Goal: Transaction & Acquisition: Purchase product/service

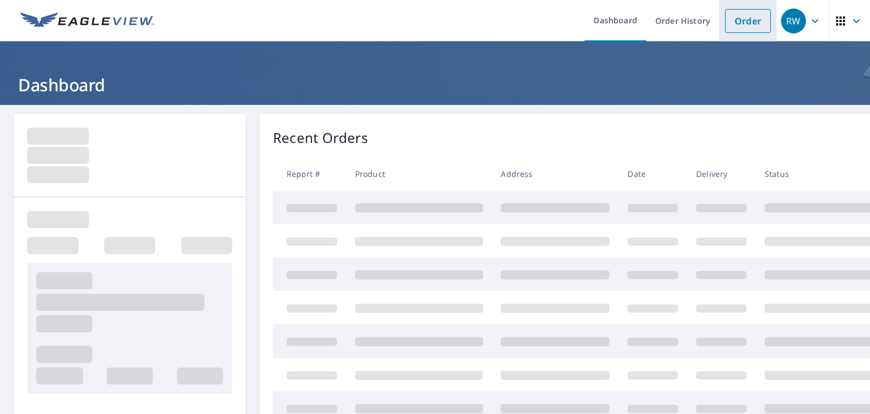
click at [739, 30] on link "Order" at bounding box center [748, 21] width 46 height 24
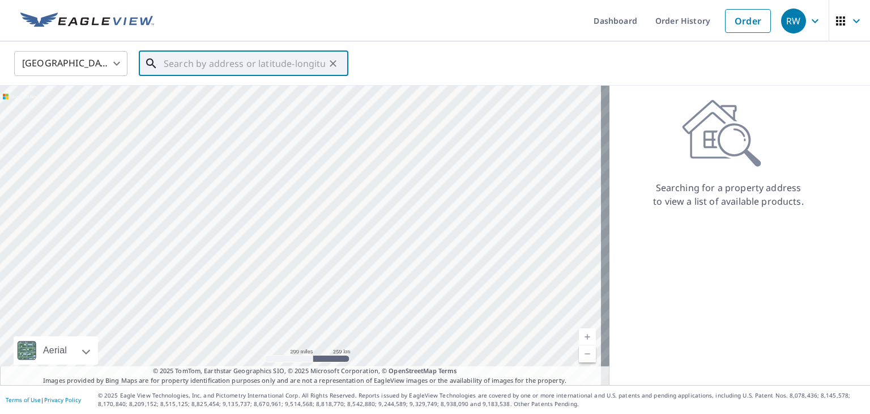
click at [252, 62] on input "text" at bounding box center [244, 64] width 161 height 32
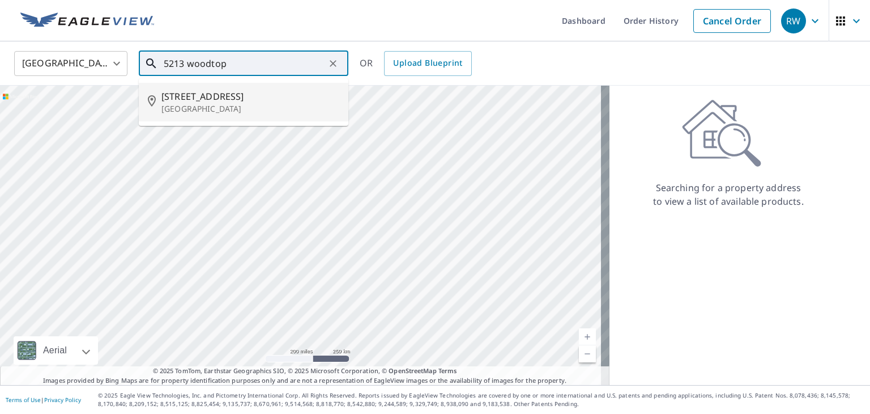
click at [193, 91] on span "[STREET_ADDRESS]" at bounding box center [250, 97] width 178 height 14
type input "[STREET_ADDRESS][PERSON_NAME]"
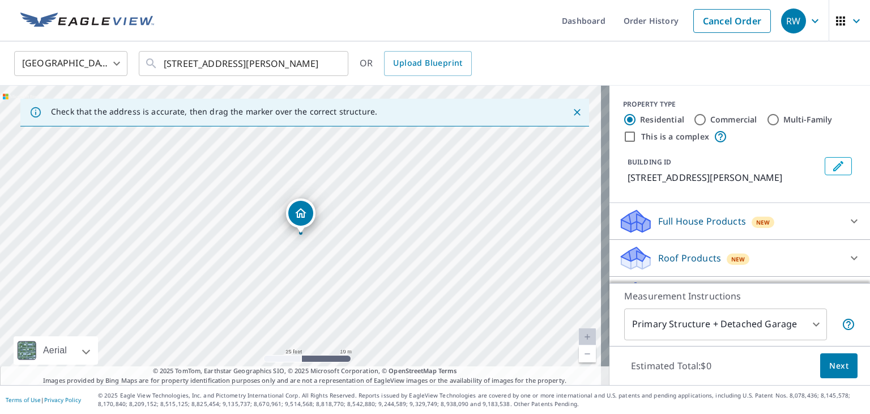
drag, startPoint x: 423, startPoint y: 257, endPoint x: 376, endPoint y: 220, distance: 59.4
click at [346, 232] on div "[STREET_ADDRESS][PERSON_NAME]" at bounding box center [305, 235] width 610 height 299
drag, startPoint x: 431, startPoint y: 263, endPoint x: 303, endPoint y: 152, distance: 169.5
click at [303, 152] on div "[STREET_ADDRESS][PERSON_NAME]" at bounding box center [305, 235] width 610 height 299
click at [337, 209] on div "[STREET_ADDRESS][PERSON_NAME]" at bounding box center [305, 235] width 610 height 299
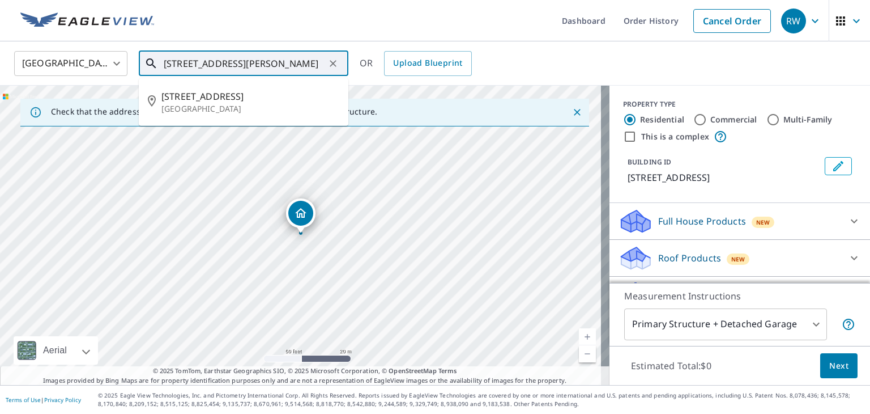
click at [301, 67] on input "[STREET_ADDRESS][PERSON_NAME]" at bounding box center [244, 64] width 161 height 32
click at [233, 87] on li "[STREET_ADDRESS][PERSON_NAME]" at bounding box center [244, 102] width 210 height 39
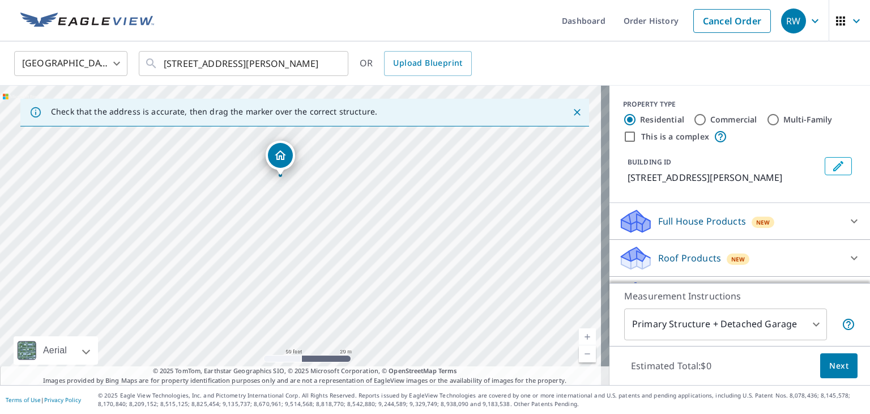
drag, startPoint x: 354, startPoint y: 261, endPoint x: 333, endPoint y: 203, distance: 61.3
click at [333, 203] on div "[STREET_ADDRESS][PERSON_NAME]" at bounding box center [305, 235] width 610 height 299
click at [711, 321] on body "RW RW Dashboard Order History Cancel Order RW [GEOGRAPHIC_DATA] US ​ [STREET_AD…" at bounding box center [435, 207] width 870 height 414
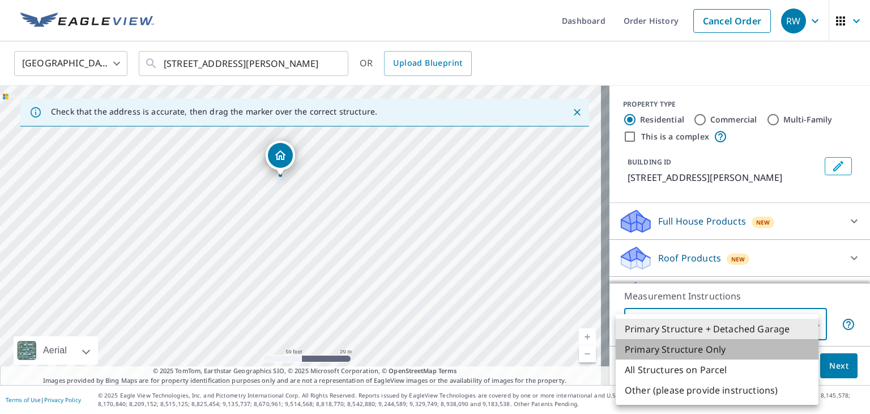
click at [705, 341] on li "Primary Structure Only" at bounding box center [717, 349] width 203 height 20
type input "2"
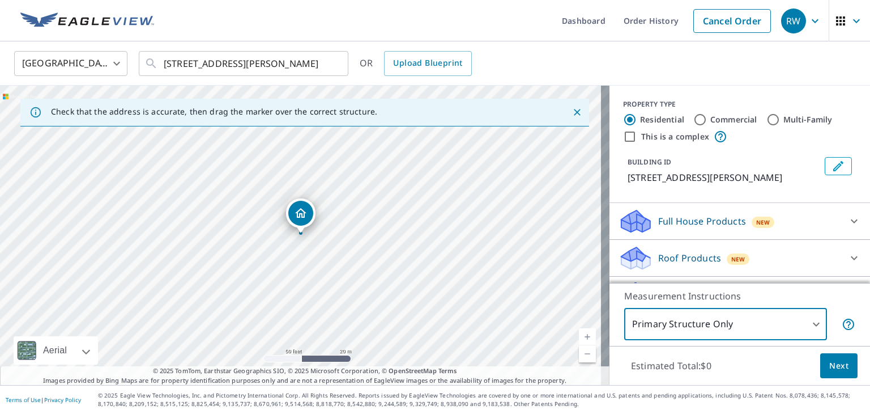
click at [701, 253] on p "Roof Products" at bounding box center [689, 258] width 63 height 14
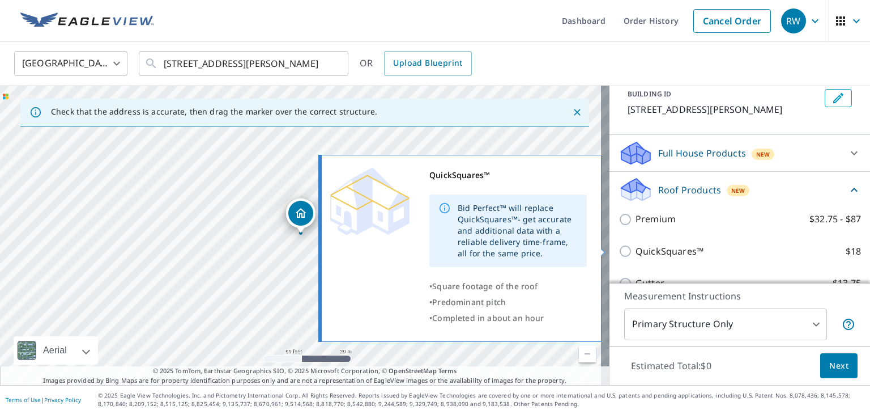
scroll to position [70, 0]
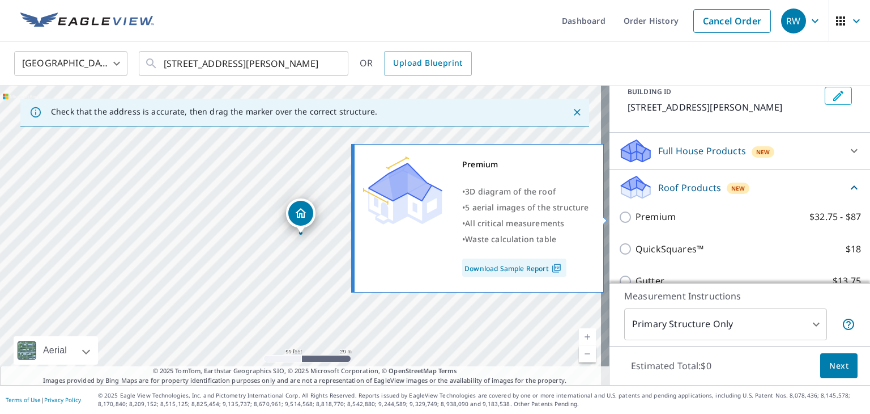
click at [666, 214] on p "Premium" at bounding box center [656, 217] width 40 height 14
click at [636, 214] on input "Premium $32.75 - $87" at bounding box center [627, 217] width 17 height 14
checkbox input "true"
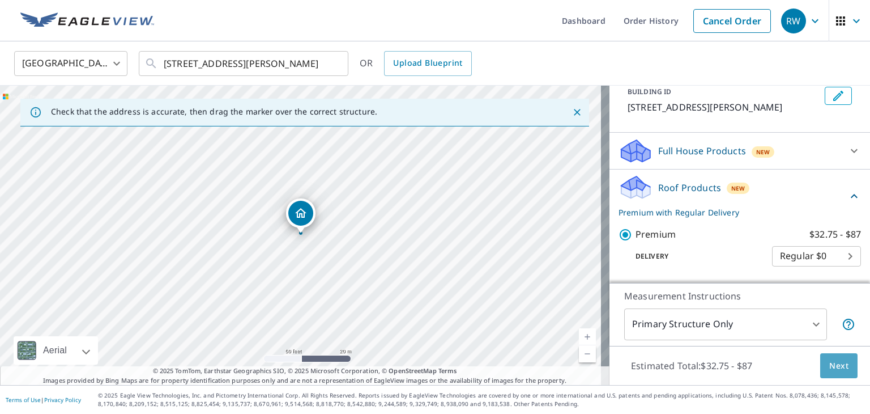
click at [835, 364] on span "Next" at bounding box center [838, 366] width 19 height 14
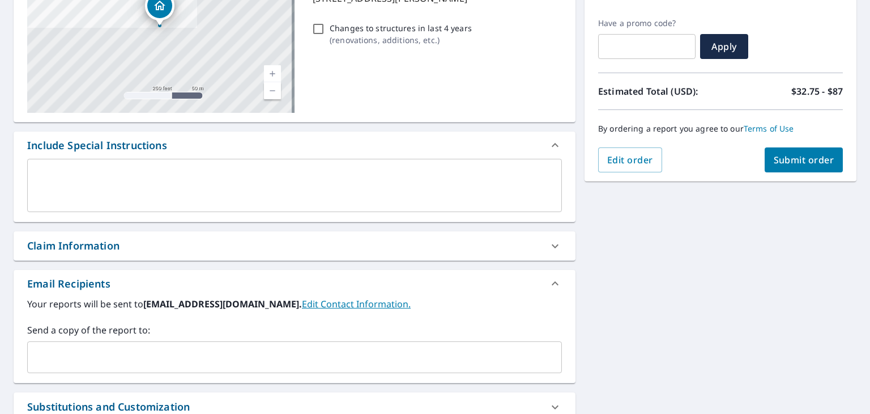
scroll to position [190, 0]
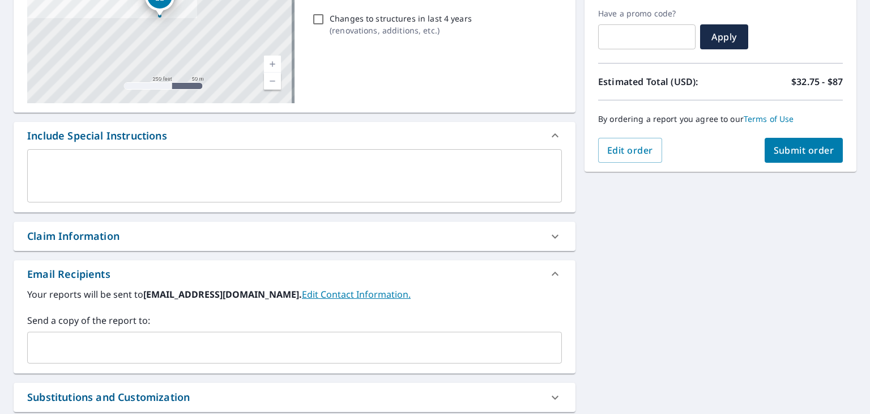
click at [343, 346] on input "text" at bounding box center [286, 348] width 508 height 22
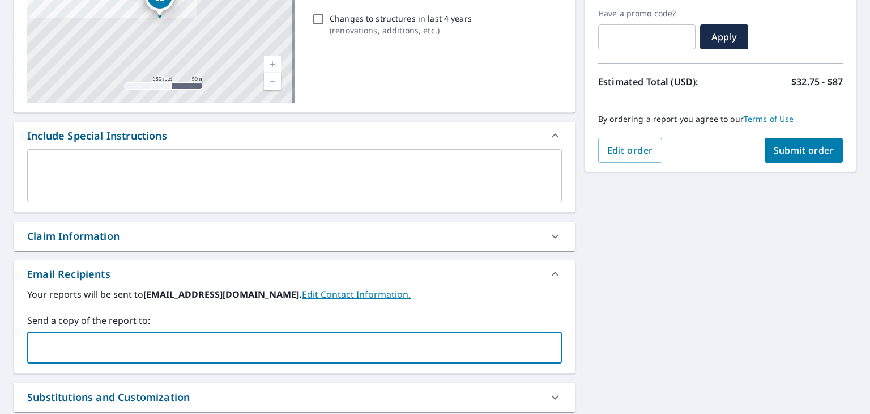
type input "[PERSON_NAME][EMAIL_ADDRESS][DOMAIN_NAME]"
click at [802, 152] on span "Submit order" at bounding box center [804, 150] width 61 height 12
checkbox input "true"
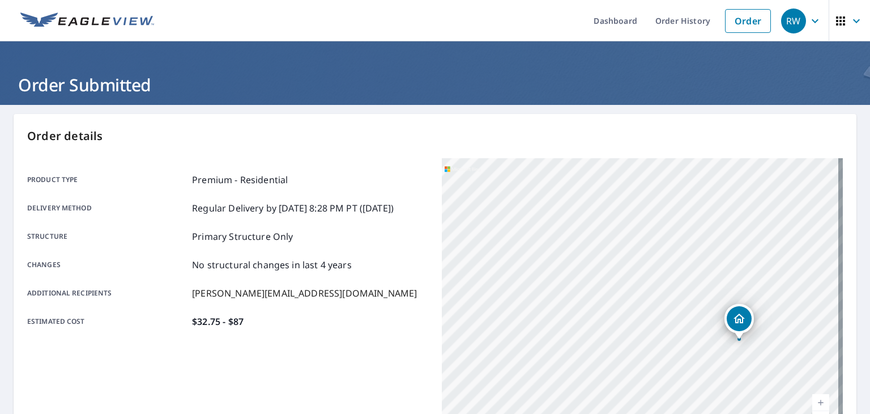
scroll to position [253, 0]
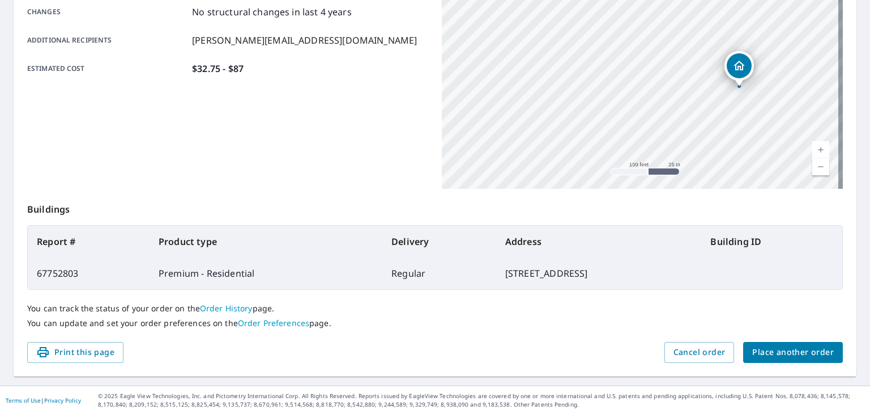
click at [797, 346] on span "Place another order" at bounding box center [793, 352] width 82 height 14
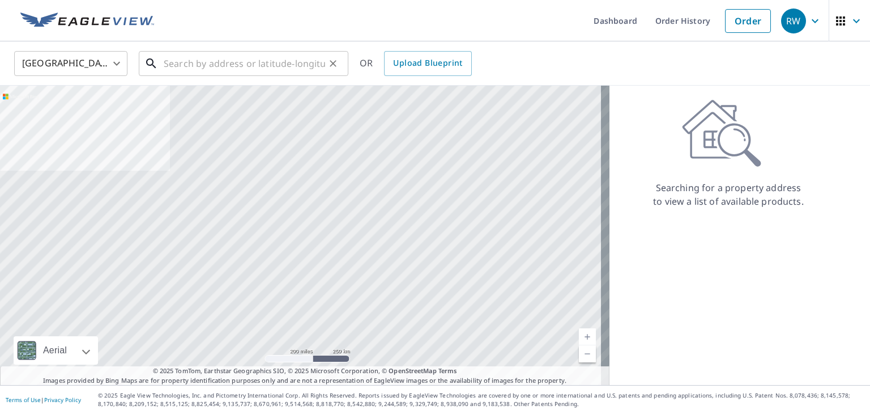
click at [265, 64] on input "text" at bounding box center [244, 64] width 161 height 32
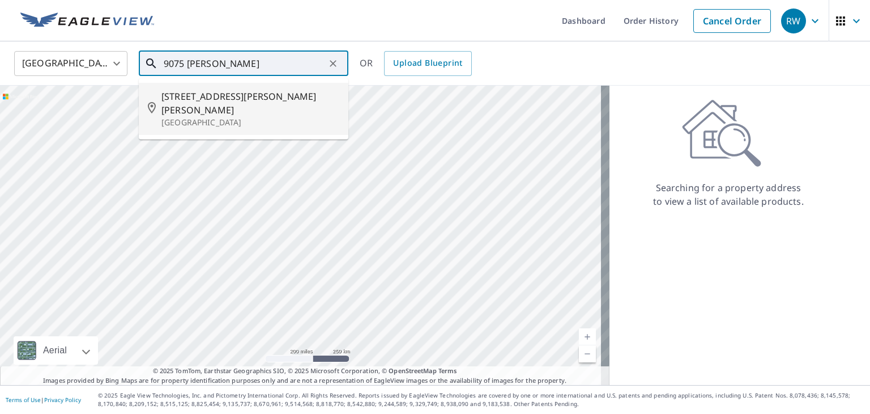
click at [251, 98] on span "[STREET_ADDRESS][PERSON_NAME][PERSON_NAME]" at bounding box center [250, 103] width 178 height 27
type input "[STREET_ADDRESS][PERSON_NAME][PERSON_NAME]"
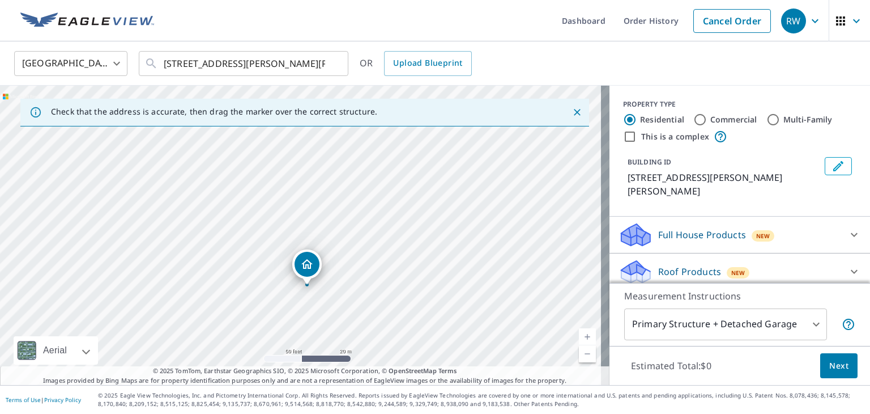
drag, startPoint x: 287, startPoint y: 195, endPoint x: 254, endPoint y: 127, distance: 75.8
click at [254, 127] on div "Check that the address is accurate, then drag the marker over the correct struc…" at bounding box center [305, 235] width 610 height 299
click at [669, 267] on p "Roof Products" at bounding box center [689, 272] width 63 height 14
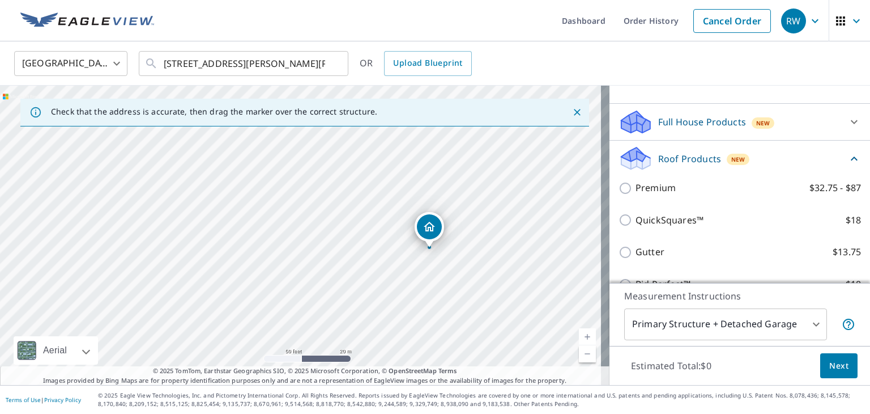
scroll to position [113, 0]
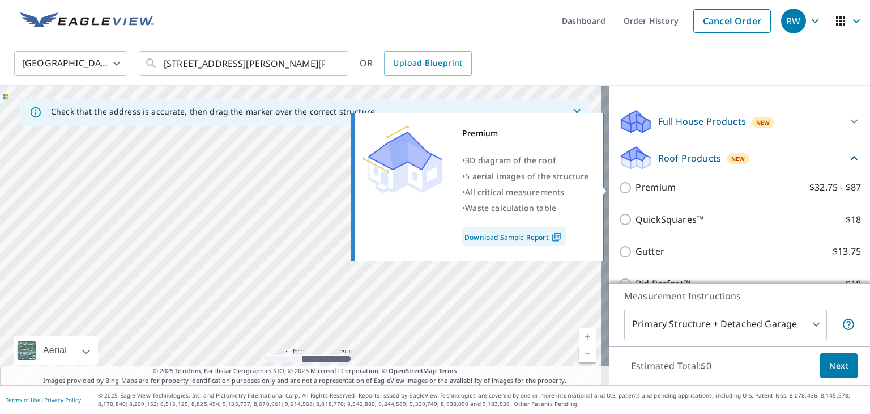
click at [650, 193] on p "Premium" at bounding box center [656, 187] width 40 height 14
click at [636, 193] on input "Premium $32.75 - $87" at bounding box center [627, 188] width 17 height 14
checkbox input "true"
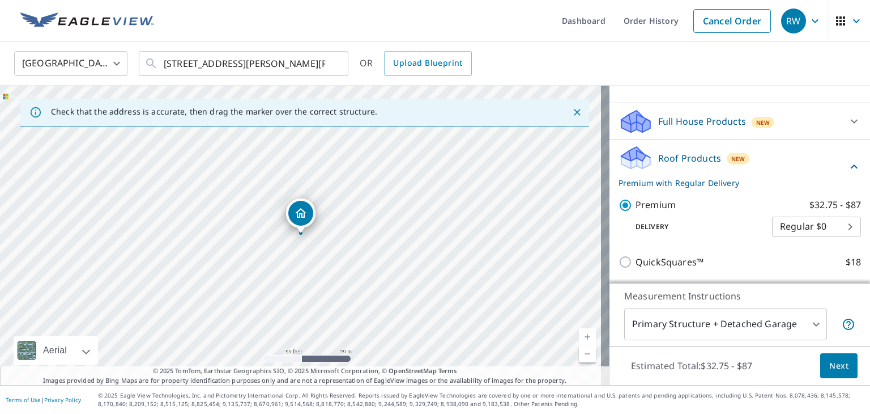
click at [694, 324] on body "RW RW Dashboard Order History Cancel Order RW [GEOGRAPHIC_DATA] [GEOGRAPHIC_DAT…" at bounding box center [435, 207] width 870 height 414
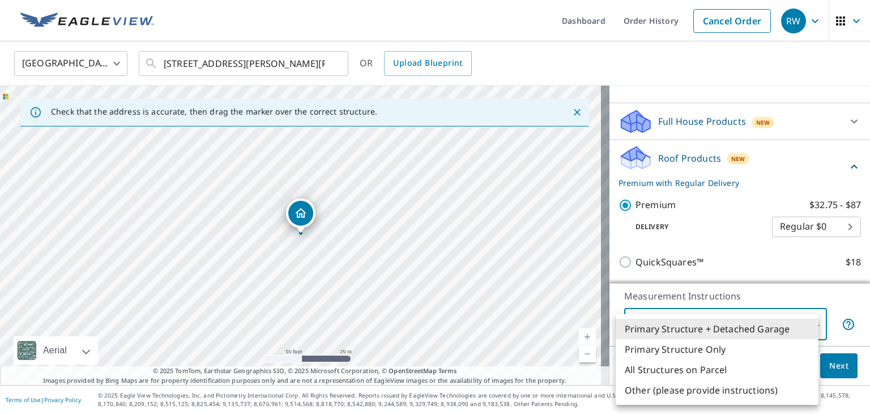
click at [692, 347] on li "Primary Structure Only" at bounding box center [717, 349] width 203 height 20
type input "2"
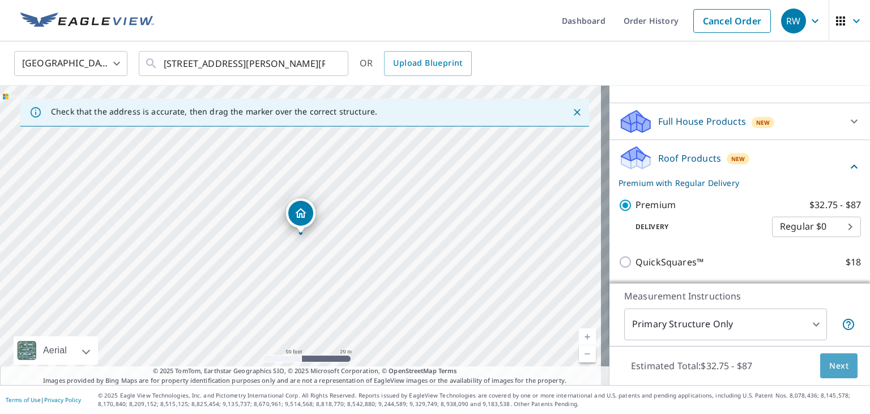
click at [829, 371] on span "Next" at bounding box center [838, 366] width 19 height 14
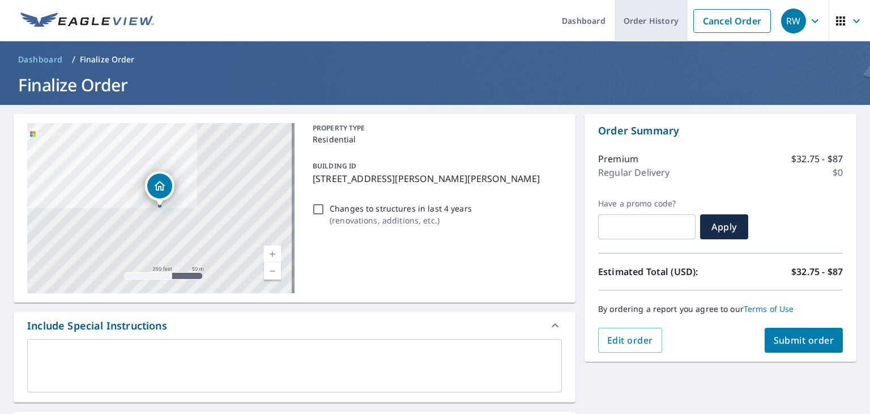
click at [654, 23] on link "Order History" at bounding box center [651, 20] width 73 height 41
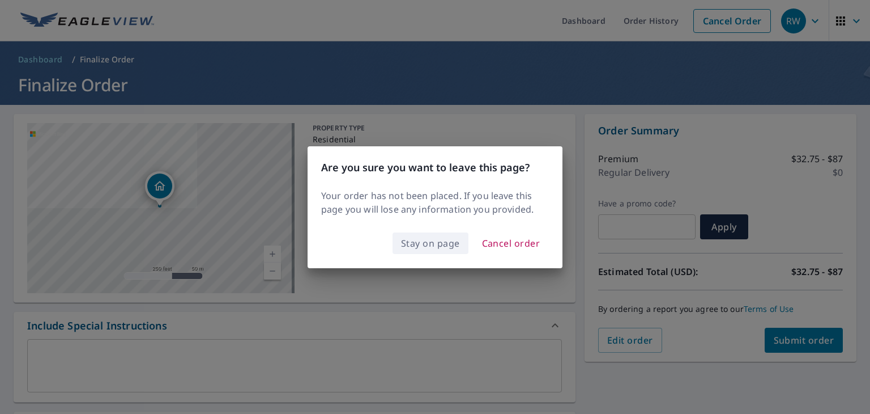
click at [452, 245] on span "Stay on page" at bounding box center [430, 243] width 59 height 16
checkbox input "true"
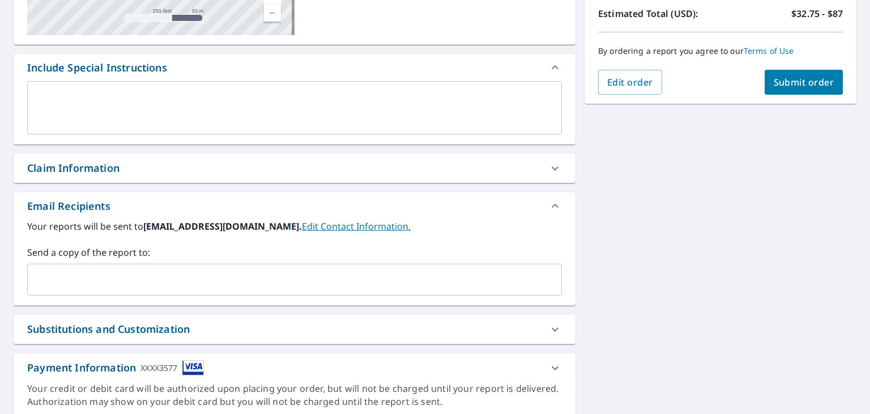
scroll to position [261, 0]
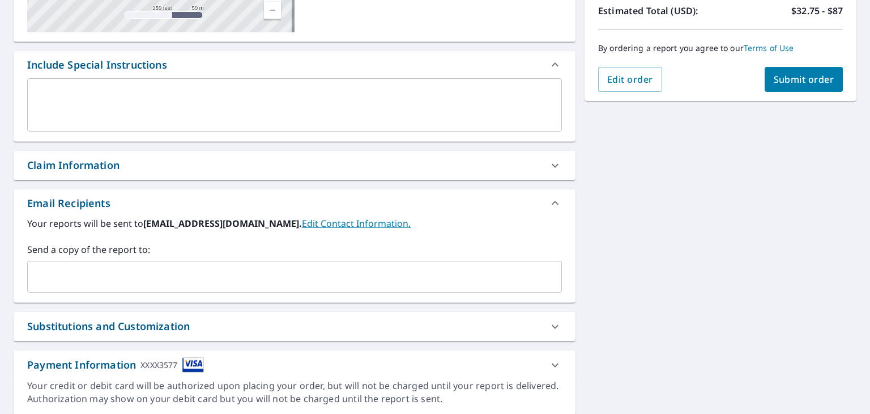
click at [385, 286] on input "text" at bounding box center [286, 277] width 508 height 22
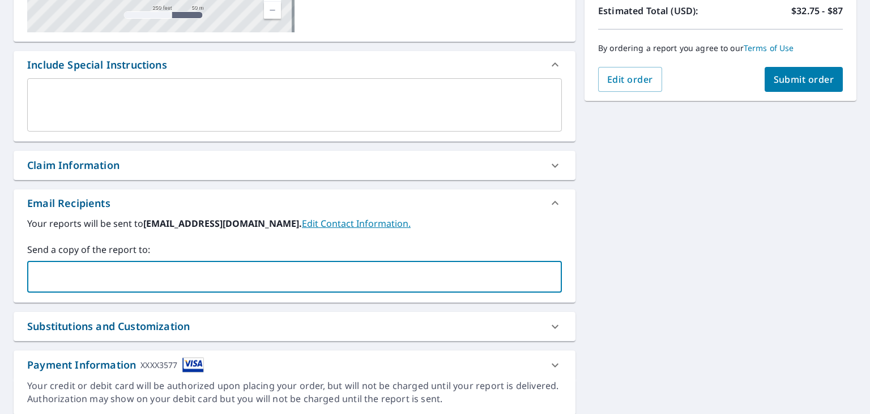
type input "[PERSON_NAME][EMAIL_ADDRESS][DOMAIN_NAME]"
click at [781, 91] on button "Submit order" at bounding box center [804, 79] width 79 height 25
checkbox input "true"
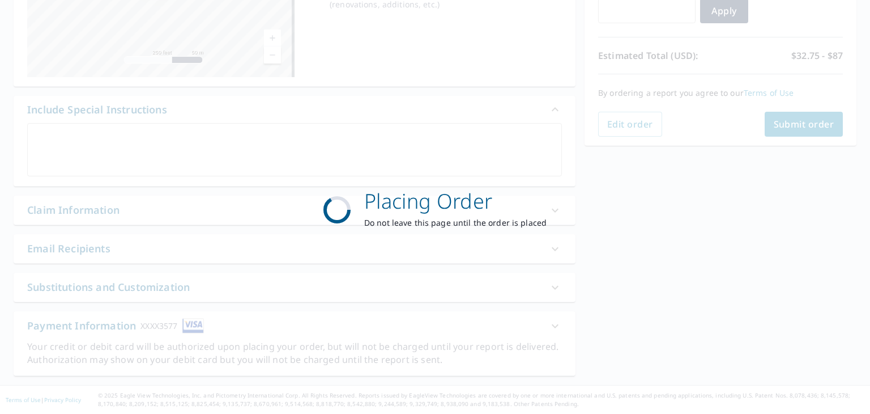
scroll to position [215, 0]
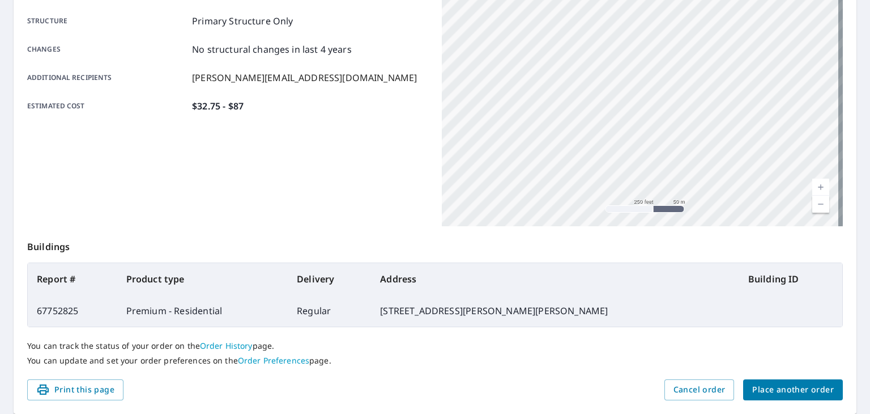
click at [757, 388] on span "Place another order" at bounding box center [793, 389] width 82 height 14
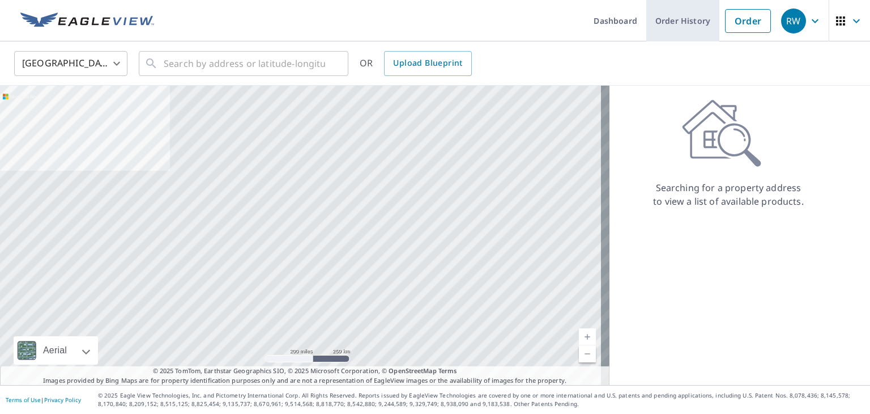
click at [692, 28] on link "Order History" at bounding box center [682, 20] width 73 height 41
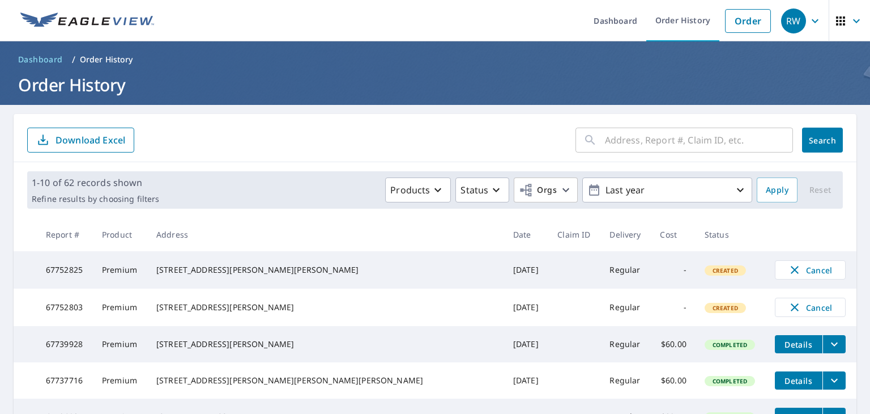
scroll to position [1, 0]
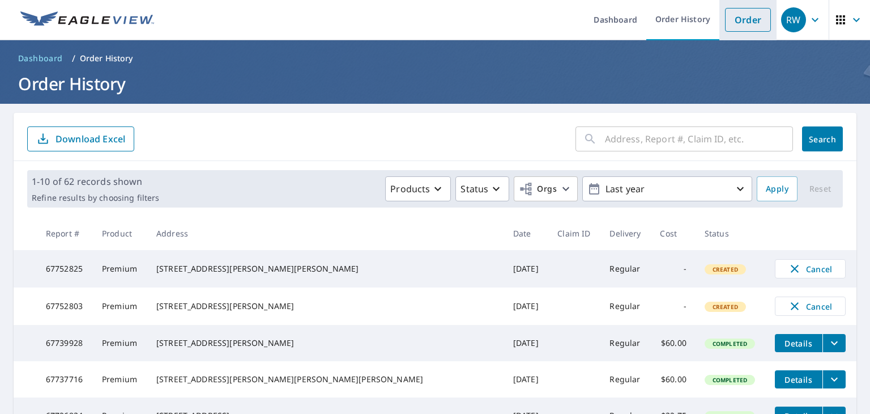
click at [734, 25] on link "Order" at bounding box center [748, 20] width 46 height 24
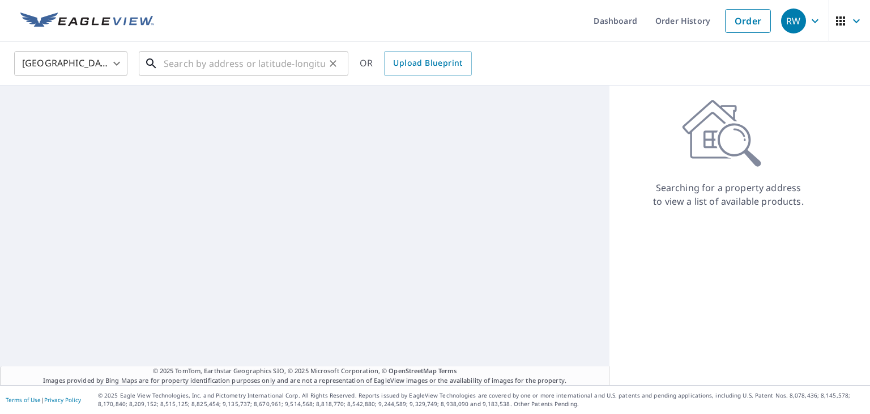
click at [257, 68] on input "text" at bounding box center [244, 64] width 161 height 32
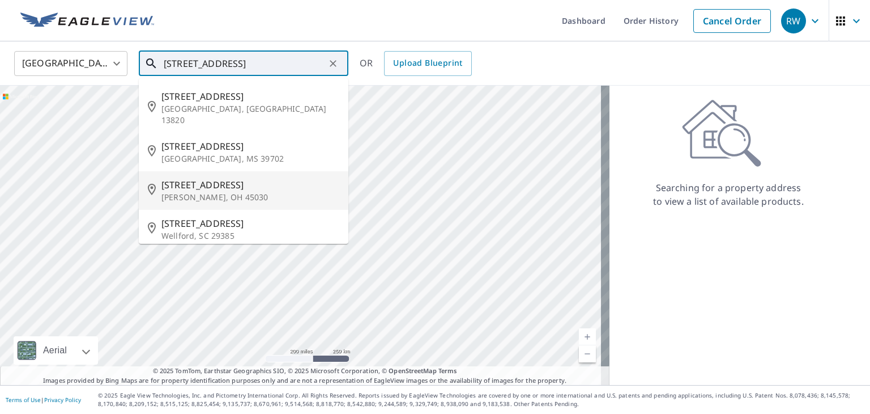
click at [214, 178] on span "[STREET_ADDRESS]" at bounding box center [250, 185] width 178 height 14
type input "[STREET_ADDRESS][PERSON_NAME]"
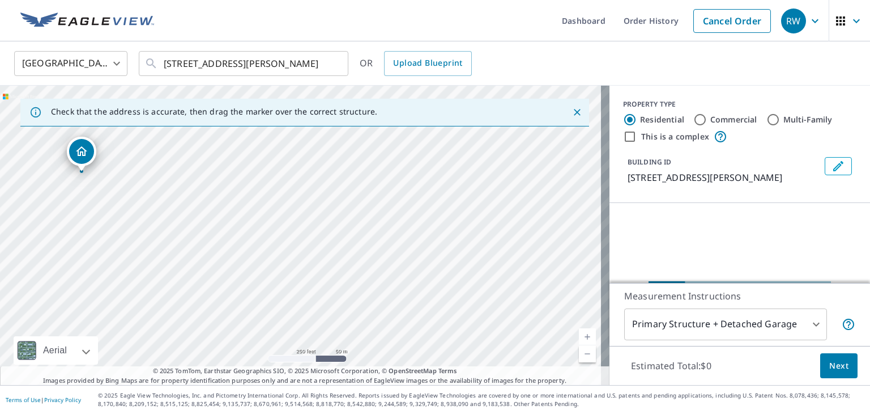
click at [397, 163] on div "[STREET_ADDRESS][PERSON_NAME]" at bounding box center [305, 235] width 610 height 299
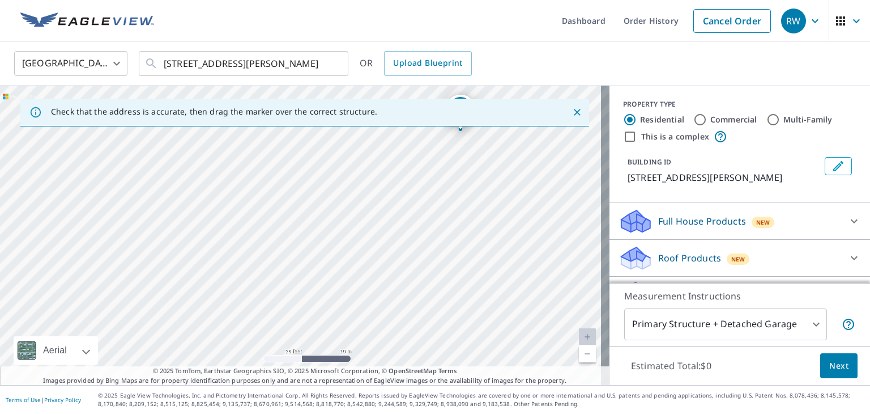
click at [278, 250] on div "[STREET_ADDRESS][PERSON_NAME]" at bounding box center [305, 235] width 610 height 299
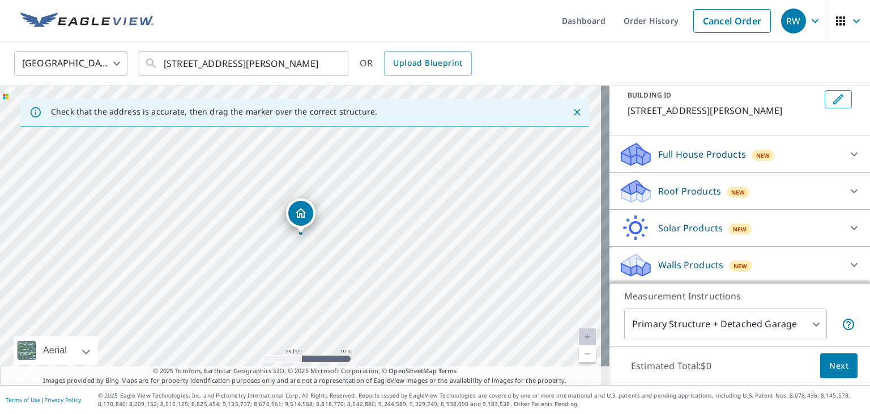
click at [683, 195] on p "Roof Products" at bounding box center [689, 191] width 63 height 14
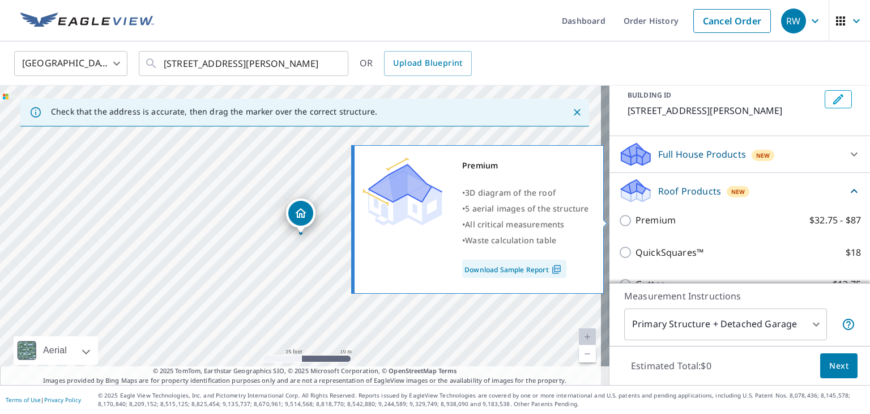
click at [676, 219] on label "Premium $32.75 - $87" at bounding box center [748, 220] width 225 height 14
click at [636, 219] on input "Premium $32.75 - $87" at bounding box center [627, 221] width 17 height 14
checkbox input "true"
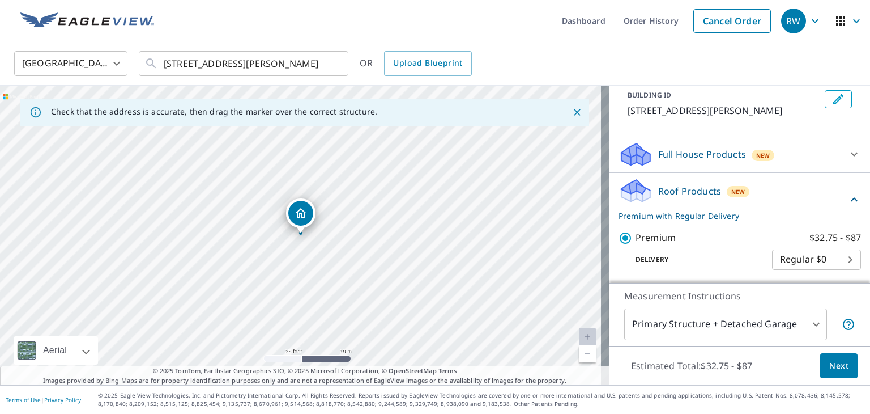
click at [767, 325] on body "RW RW Dashboard Order History Cancel Order RW [GEOGRAPHIC_DATA] [GEOGRAPHIC_DAT…" at bounding box center [435, 207] width 870 height 414
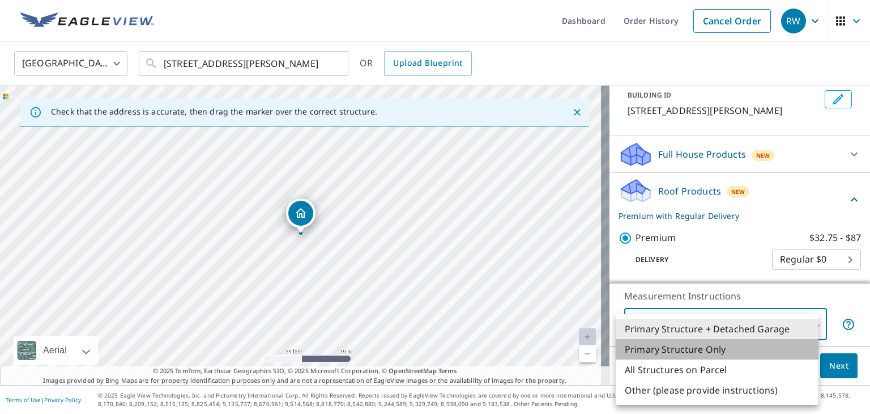
click at [741, 347] on li "Primary Structure Only" at bounding box center [717, 349] width 203 height 20
type input "2"
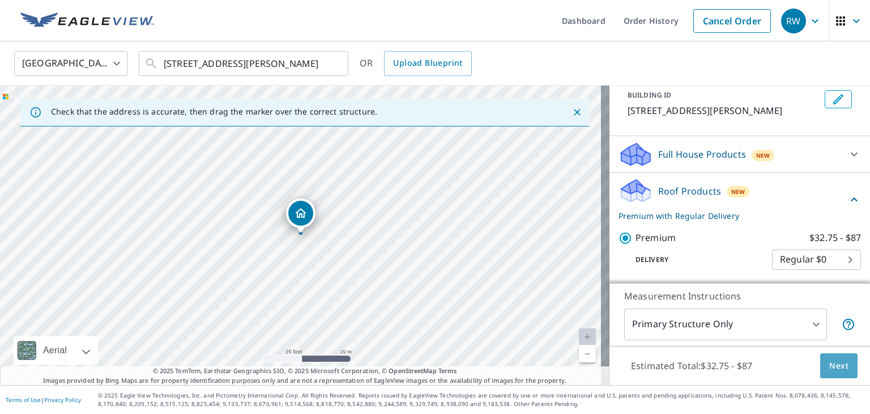
click at [832, 365] on span "Next" at bounding box center [838, 366] width 19 height 14
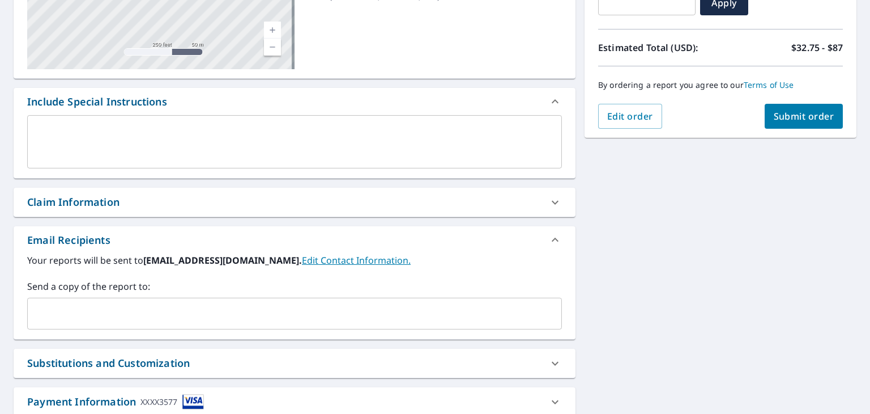
scroll to position [235, 0]
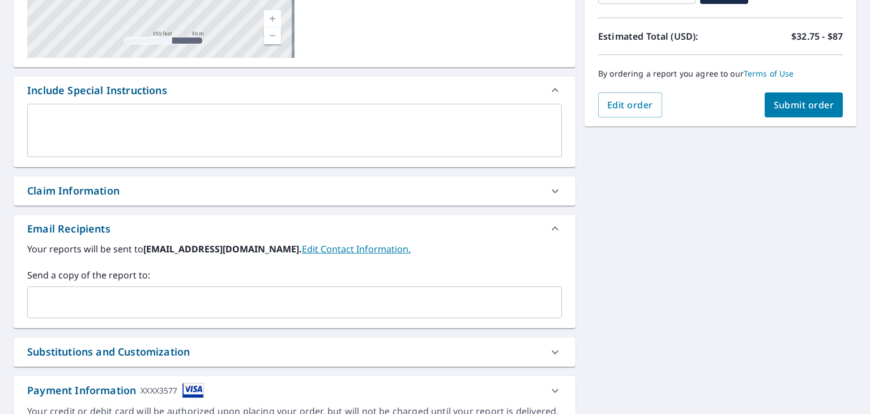
click at [356, 310] on input "text" at bounding box center [286, 302] width 508 height 22
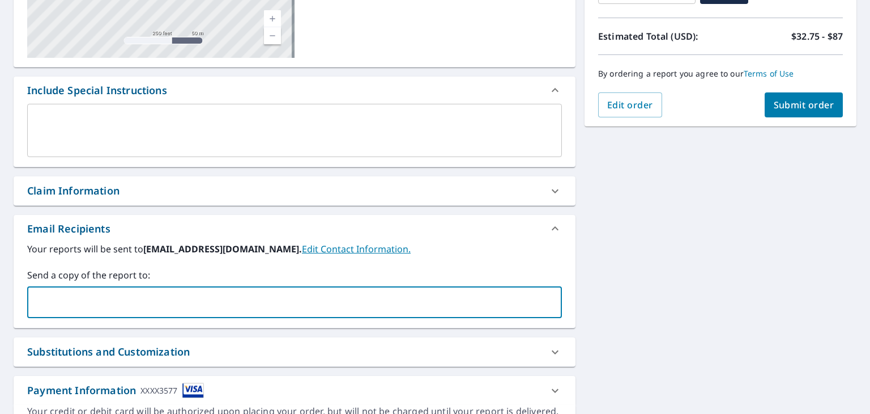
type input "[PERSON_NAME][EMAIL_ADDRESS][DOMAIN_NAME]"
click at [791, 112] on button "Submit order" at bounding box center [804, 104] width 79 height 25
checkbox input "true"
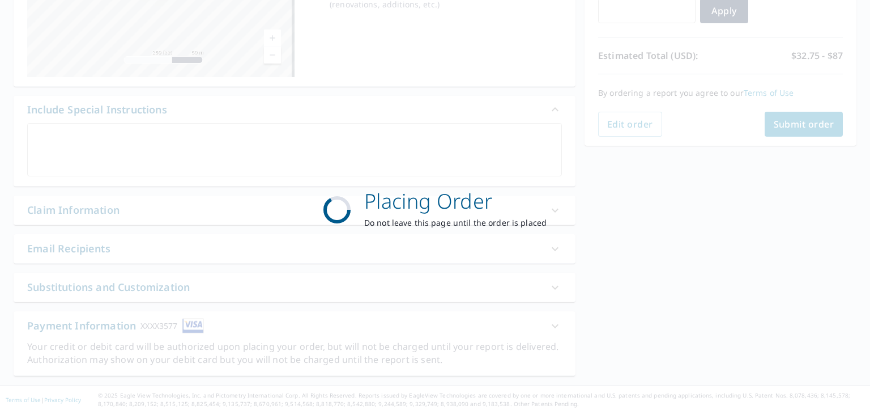
scroll to position [215, 0]
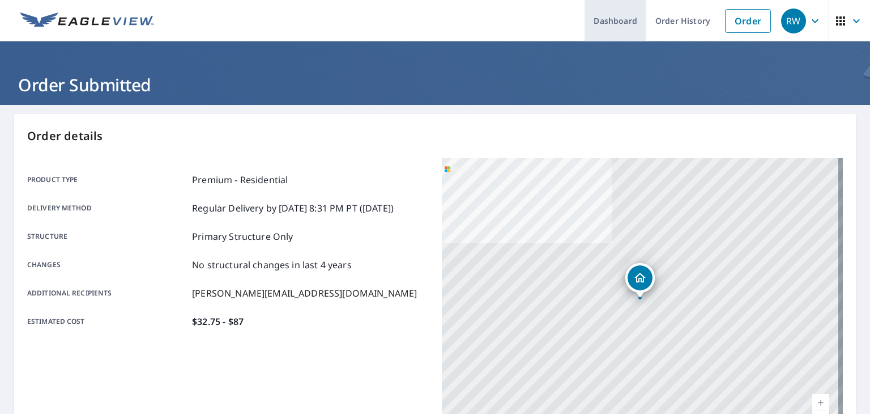
click at [591, 25] on link "Dashboard" at bounding box center [616, 20] width 62 height 41
